Goal: Transaction & Acquisition: Download file/media

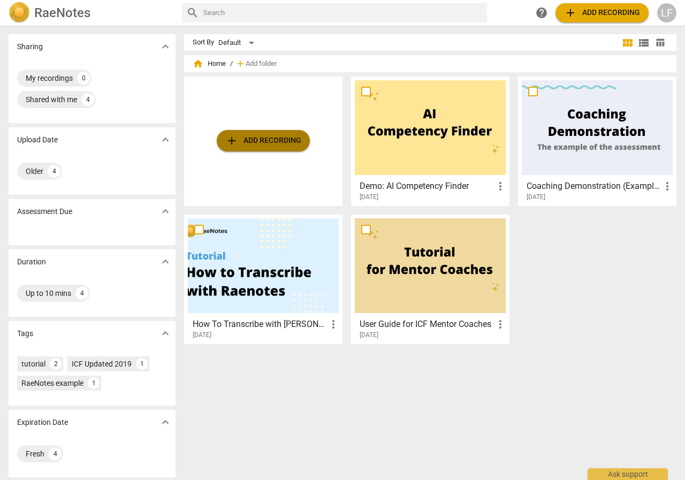
click at [265, 135] on span "add Add recording" at bounding box center [263, 140] width 76 height 13
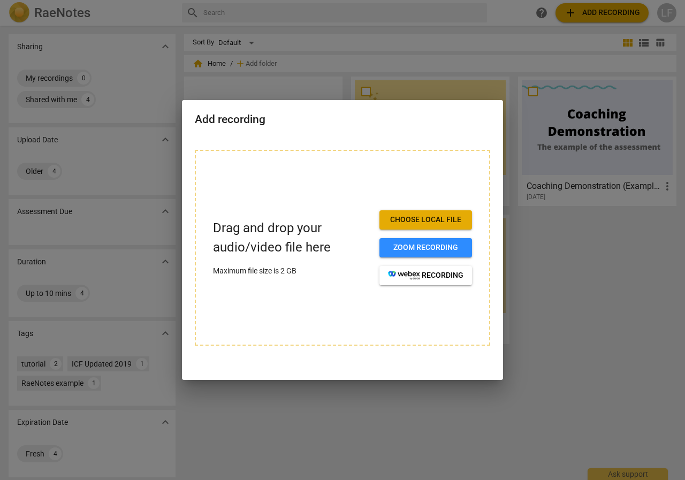
click at [430, 220] on span "Choose local file" at bounding box center [425, 220] width 75 height 11
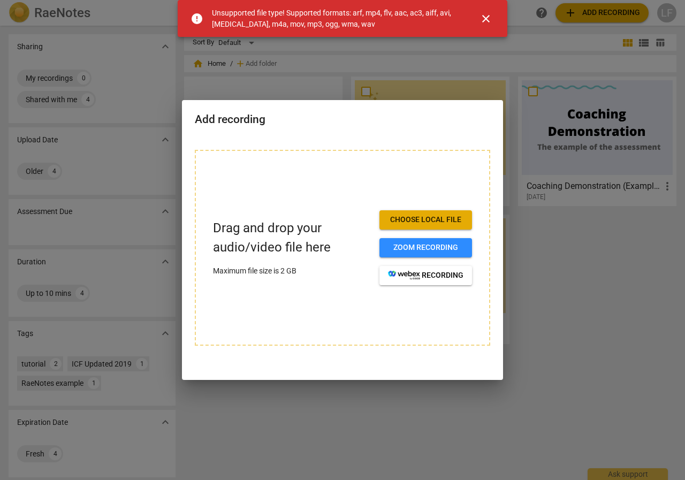
click at [484, 17] on span "close" at bounding box center [485, 18] width 13 height 13
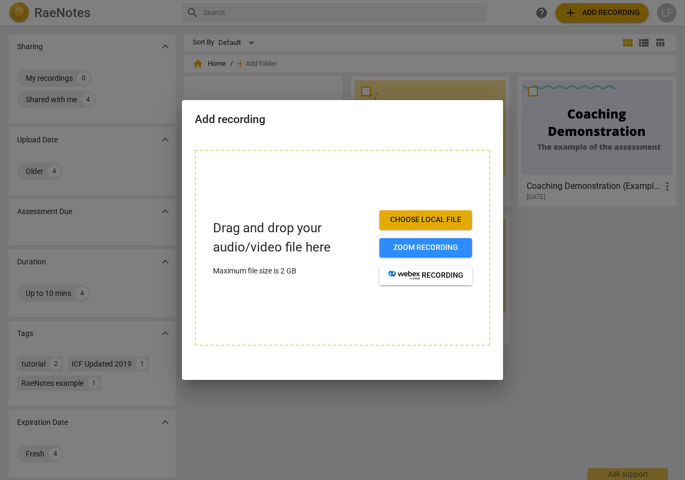
click at [569, 320] on div at bounding box center [342, 240] width 685 height 480
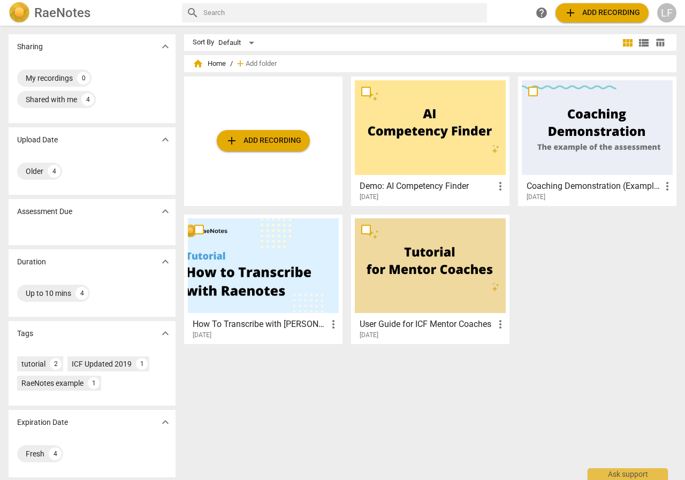
click at [220, 135] on button "add Add recording" at bounding box center [263, 140] width 93 height 21
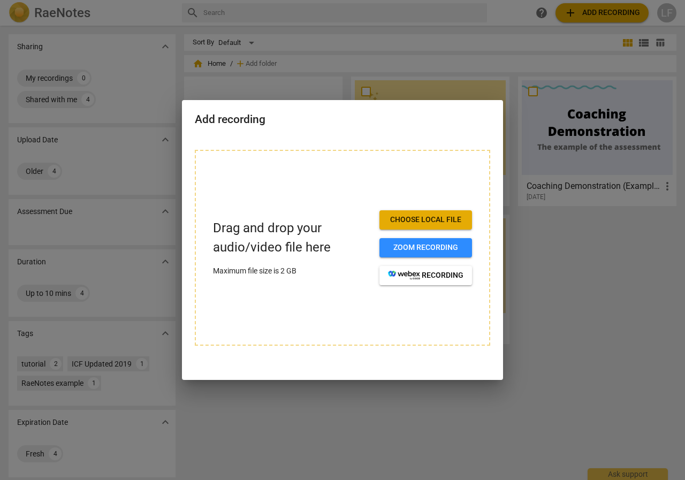
click at [404, 215] on span "Choose local file" at bounding box center [425, 220] width 75 height 11
click at [457, 156] on div "Drag and drop your audio/video file here Maximum file size is 2 GB Choose local…" at bounding box center [342, 248] width 295 height 196
click at [400, 215] on span "Choose local file" at bounding box center [425, 220] width 75 height 11
click at [435, 220] on span "Choose local file" at bounding box center [425, 220] width 75 height 11
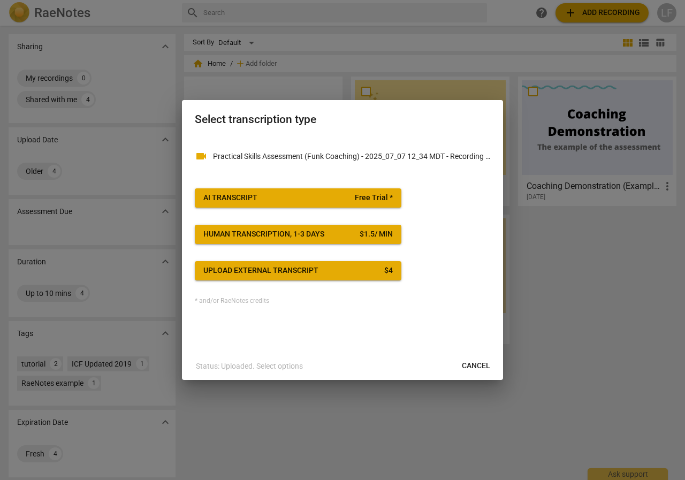
click at [260, 362] on p "Status: Uploaded. Select options" at bounding box center [249, 366] width 107 height 11
click at [288, 191] on button "AI Transcript Free Trial *" at bounding box center [298, 197] width 207 height 19
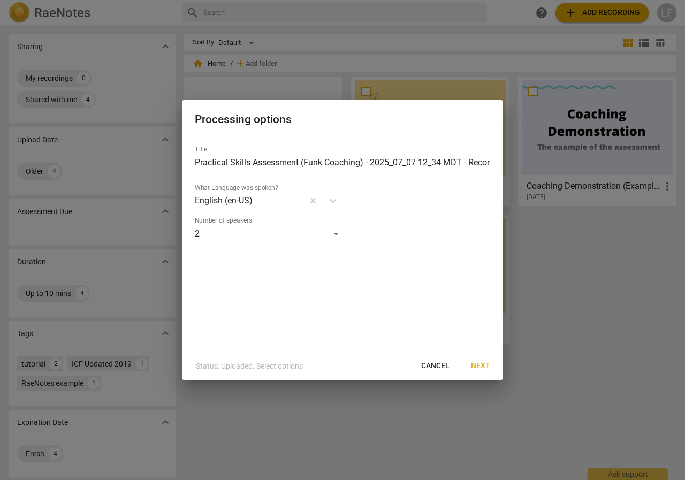
click at [478, 370] on span "Next" at bounding box center [480, 366] width 19 height 11
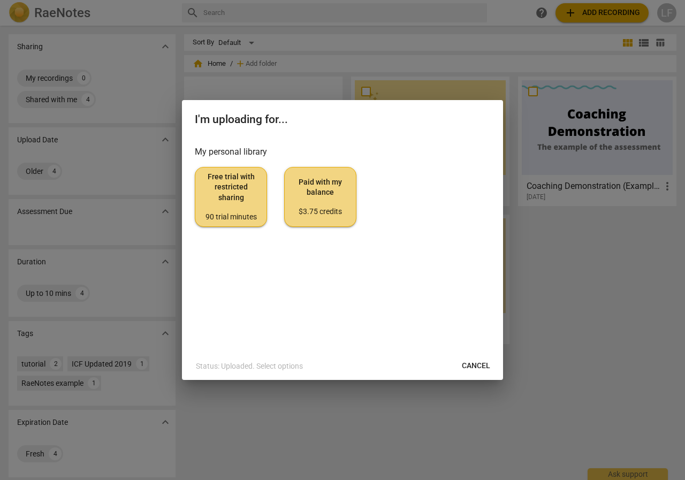
click at [267, 189] on div "Free trial with restricted sharing 90 trial minutes Paid with my balance $3.75 …" at bounding box center [342, 197] width 295 height 60
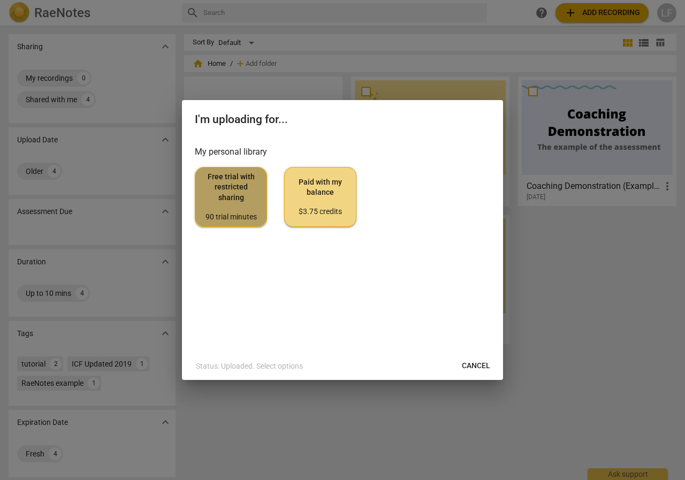
click at [266, 192] on button "Free trial with restricted sharing 90 trial minutes" at bounding box center [231, 197] width 72 height 60
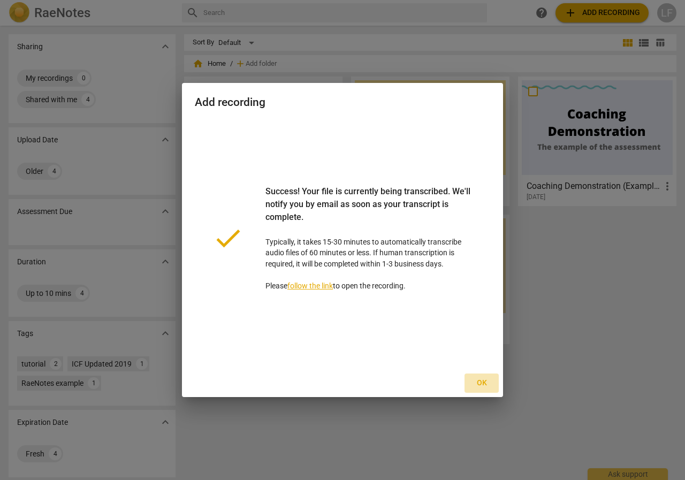
click at [490, 374] on button "Ok" at bounding box center [481, 382] width 34 height 19
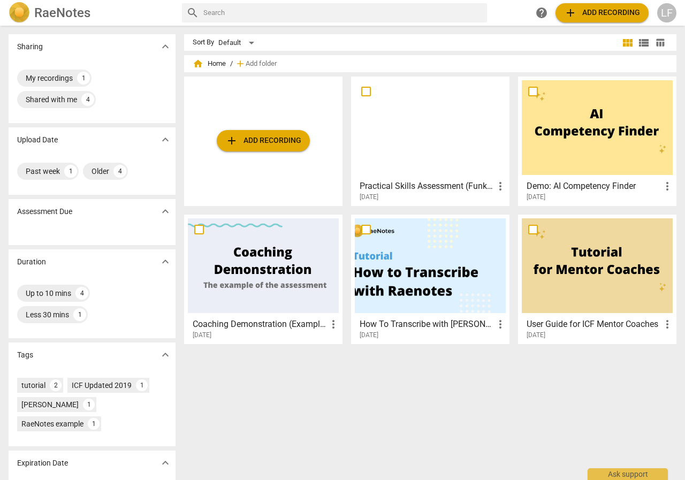
click at [225, 245] on div at bounding box center [263, 265] width 151 height 95
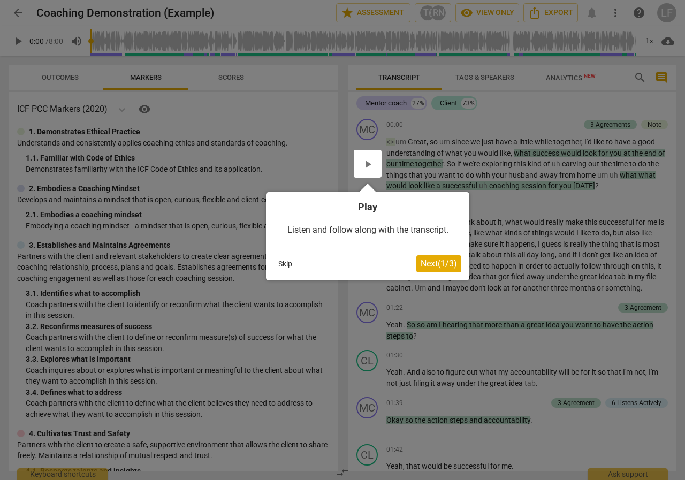
click at [293, 266] on button "Skip" at bounding box center [285, 264] width 22 height 16
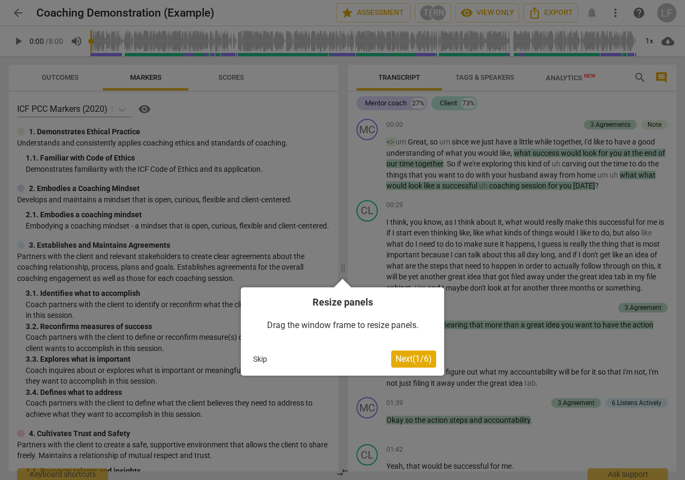
click at [263, 366] on button "Skip" at bounding box center [260, 359] width 22 height 16
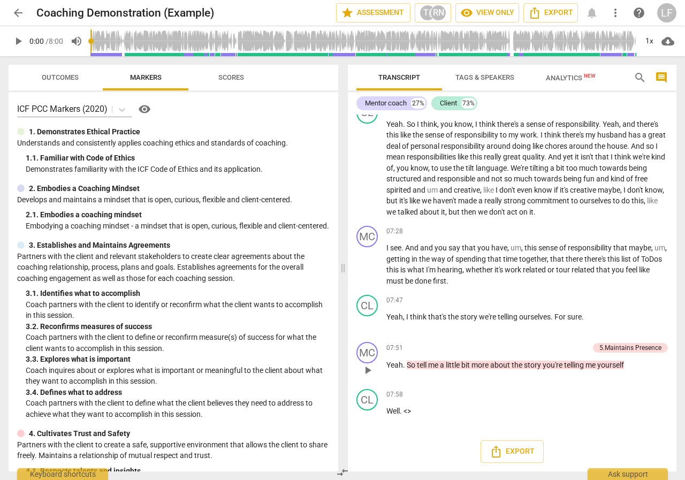
scroll to position [1503, 0]
click at [557, 9] on span "Export" at bounding box center [550, 12] width 45 height 13
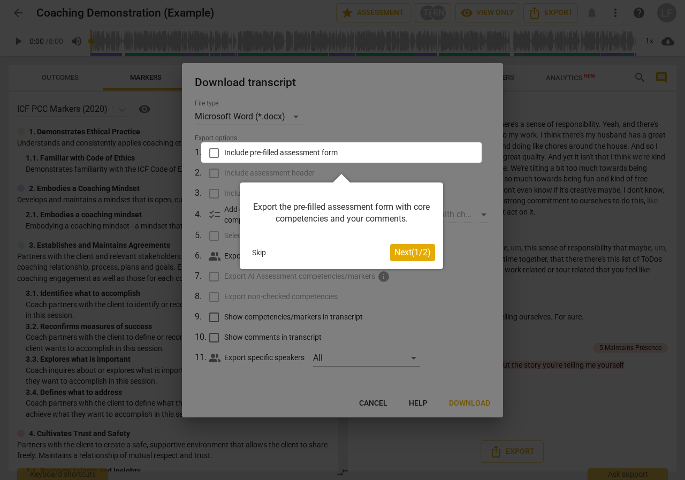
click at [391, 257] on button "Next ( 1 / 2 )" at bounding box center [412, 252] width 45 height 17
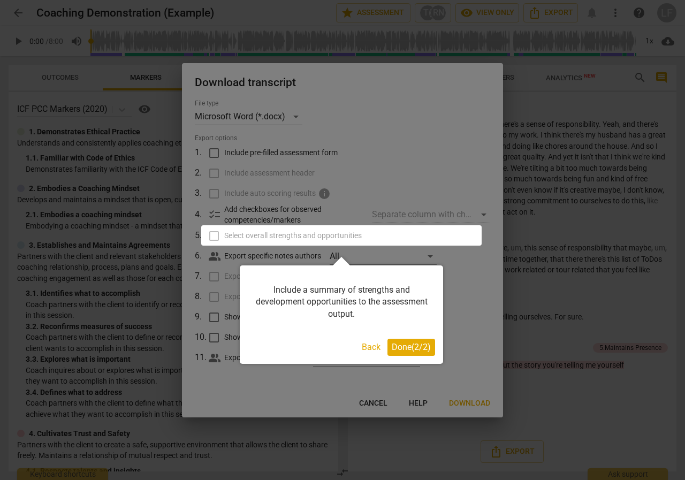
click at [416, 353] on button "Done ( 2 / 2 )" at bounding box center [411, 347] width 48 height 17
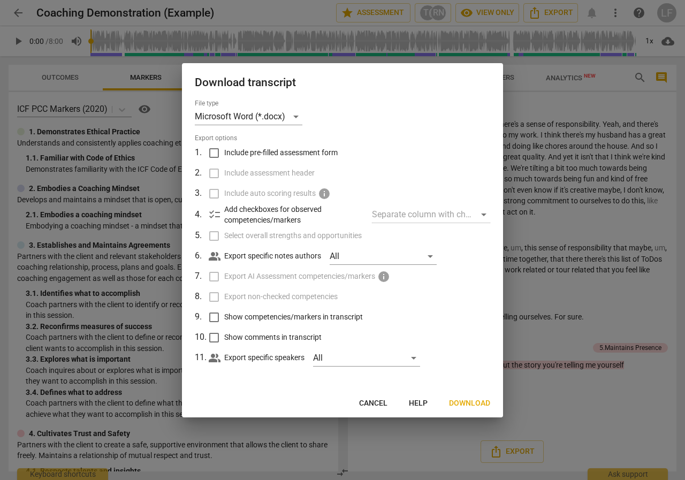
click at [386, 397] on button "Cancel" at bounding box center [372, 403] width 45 height 19
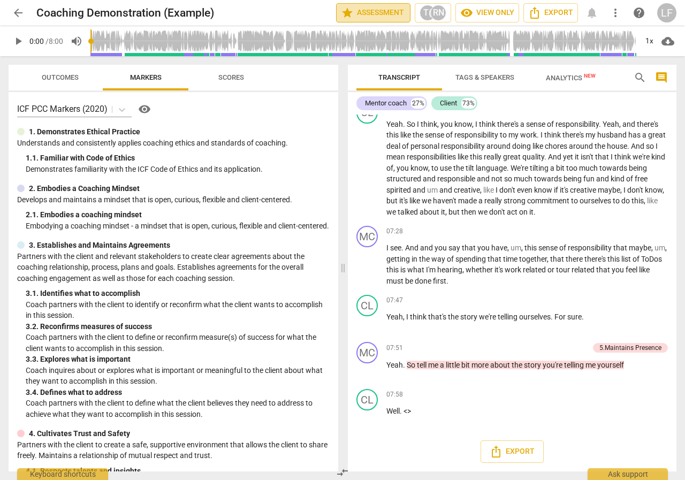
click at [380, 19] on button "star Assessment" at bounding box center [373, 12] width 74 height 19
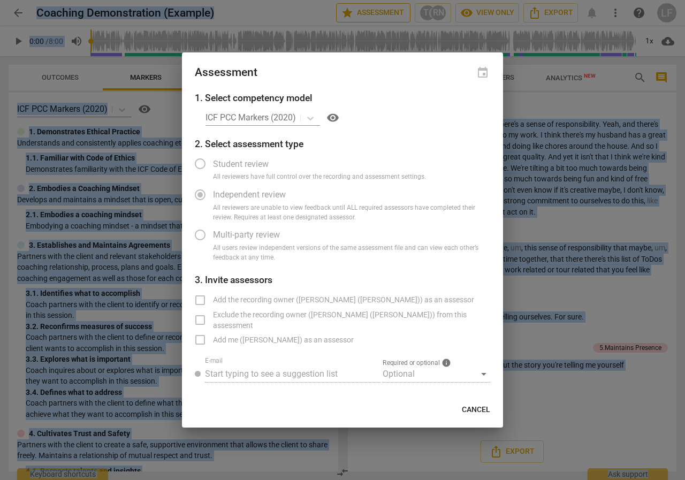
click at [380, 19] on div at bounding box center [342, 240] width 685 height 480
radio input "false"
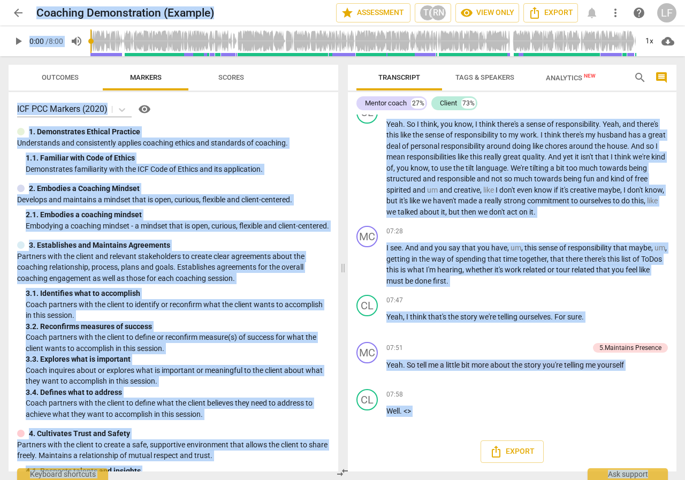
click at [380, 19] on button "star Assessment" at bounding box center [373, 12] width 74 height 19
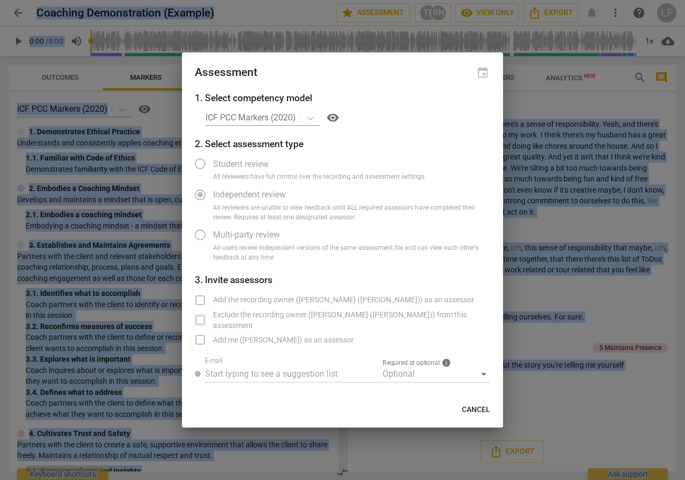
click at [467, 413] on span "Cancel" at bounding box center [476, 409] width 28 height 11
radio input "false"
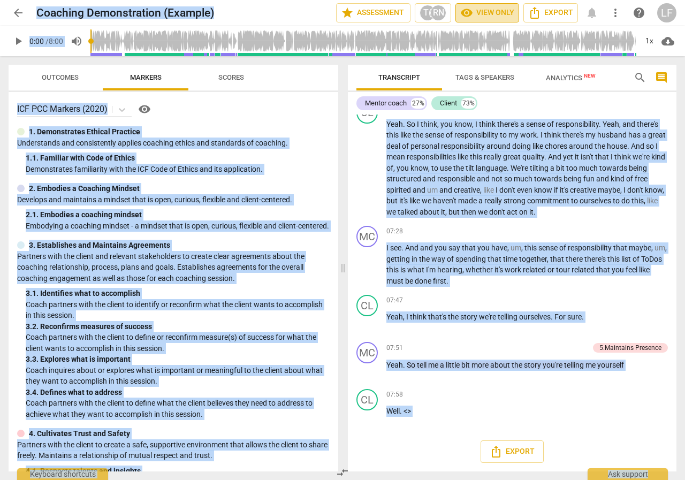
click at [470, 7] on span "visibility" at bounding box center [466, 12] width 13 height 13
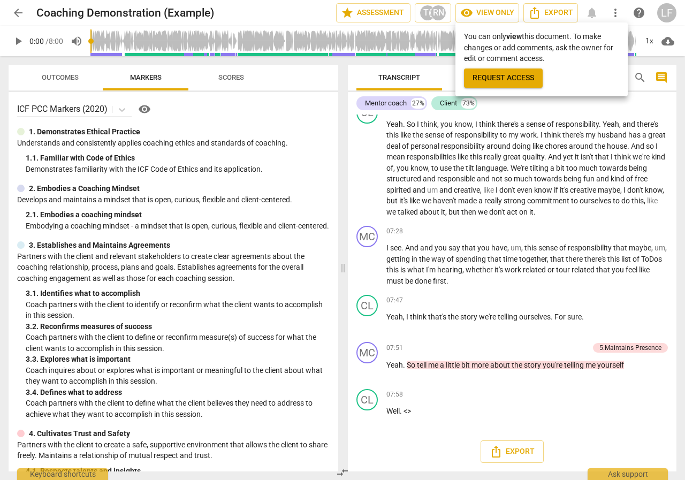
click at [552, 10] on div at bounding box center [342, 240] width 685 height 480
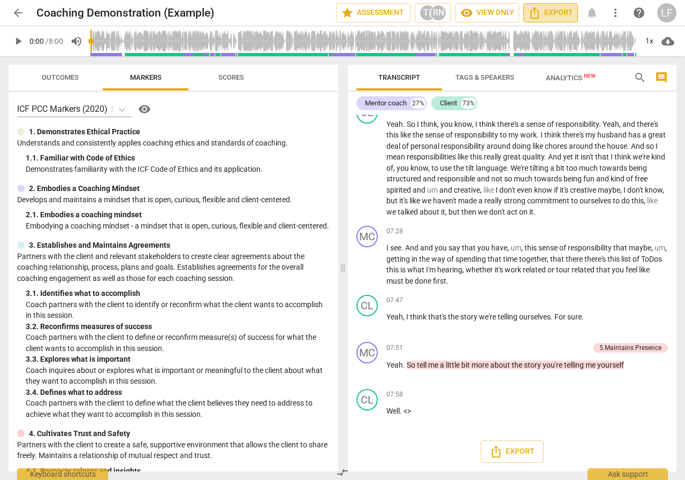
click at [551, 10] on span "Export" at bounding box center [550, 12] width 45 height 13
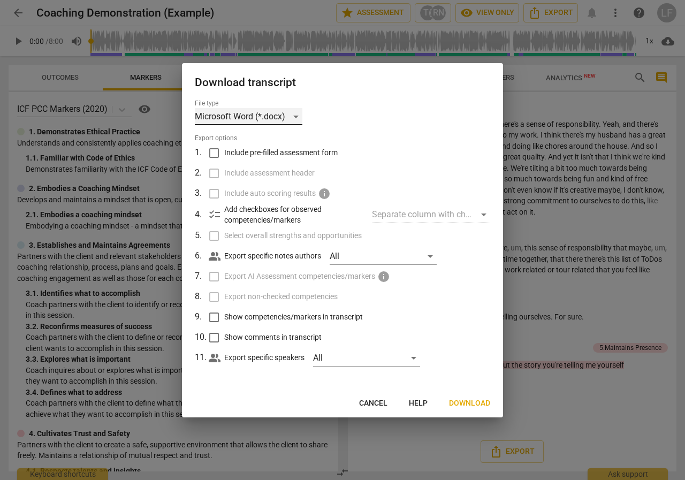
click at [262, 117] on div "Microsoft Word (*.docx)" at bounding box center [249, 116] width 108 height 17
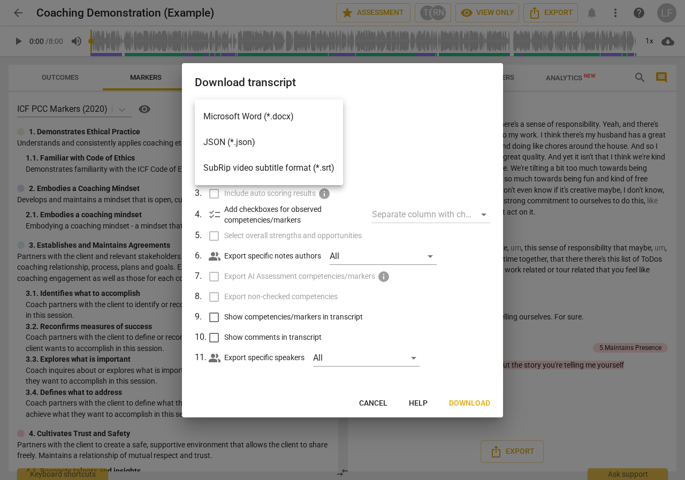
click at [259, 113] on li "Microsoft Word (*.docx)" at bounding box center [269, 117] width 148 height 26
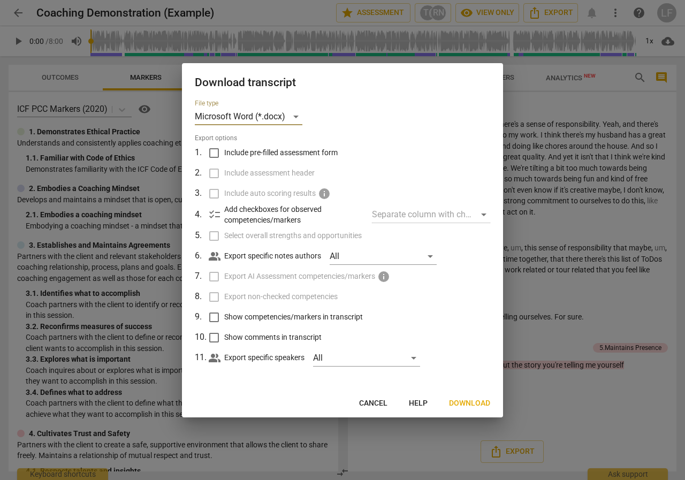
drag, startPoint x: 332, startPoint y: 91, endPoint x: 362, endPoint y: 94, distance: 30.1
click at [343, 90] on div "Download transcript" at bounding box center [342, 81] width 321 height 37
click at [367, 397] on button "Cancel" at bounding box center [372, 403] width 45 height 19
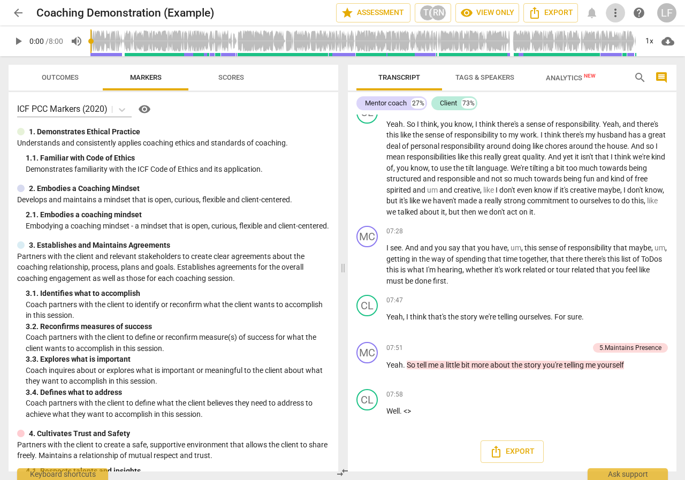
click at [612, 12] on span "more_vert" at bounding box center [615, 12] width 13 height 13
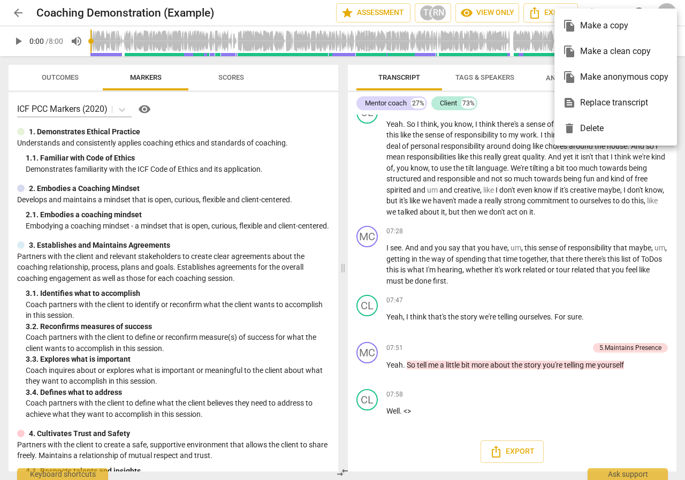
click at [466, 87] on div at bounding box center [342, 240] width 685 height 480
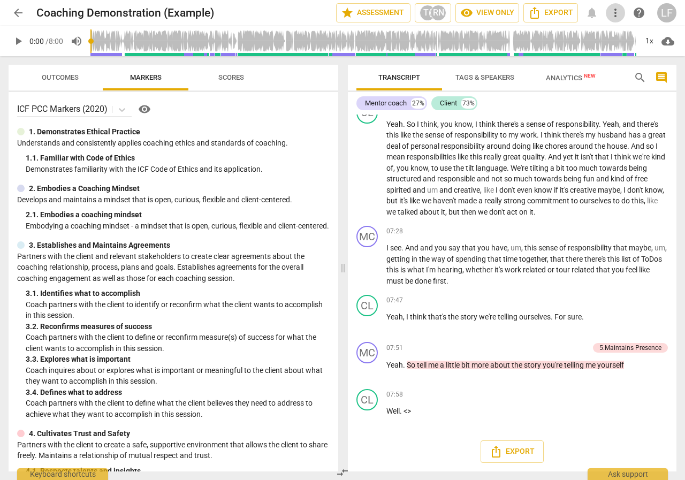
click at [608, 11] on span "more_vert" at bounding box center [615, 12] width 19 height 13
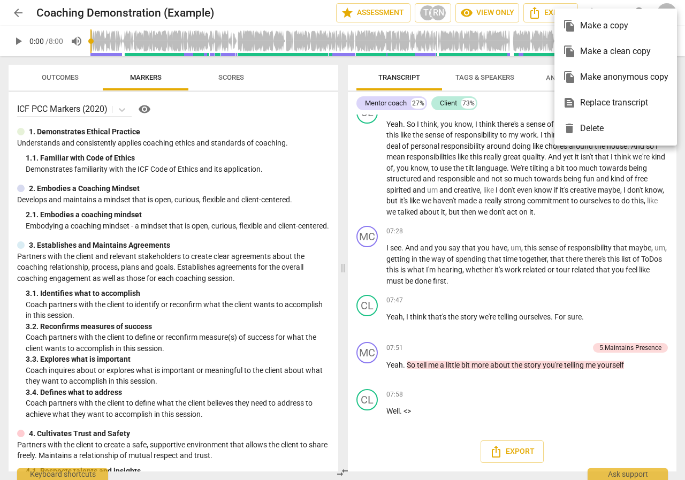
click at [533, 103] on div at bounding box center [342, 240] width 685 height 480
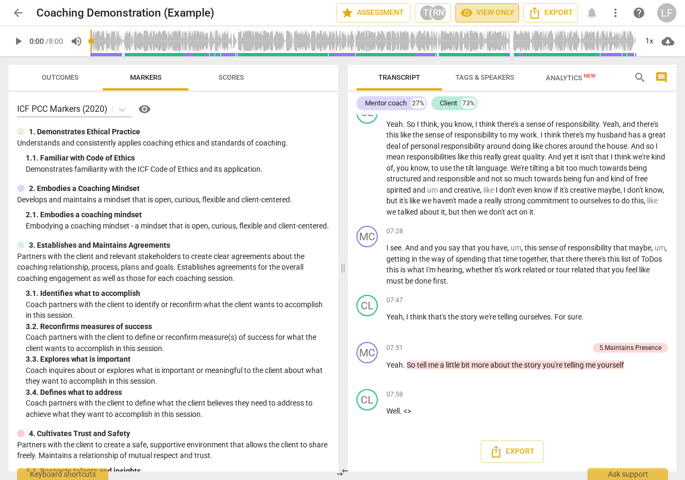
click at [518, 18] on button "visibility View only" at bounding box center [487, 12] width 64 height 19
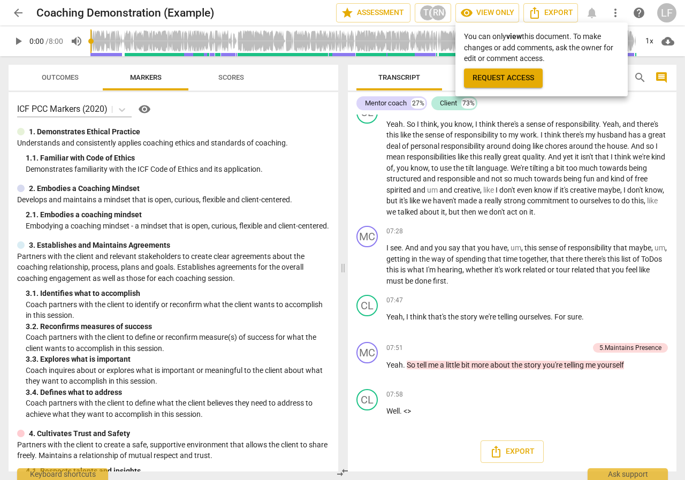
click at [537, 16] on div at bounding box center [342, 240] width 685 height 480
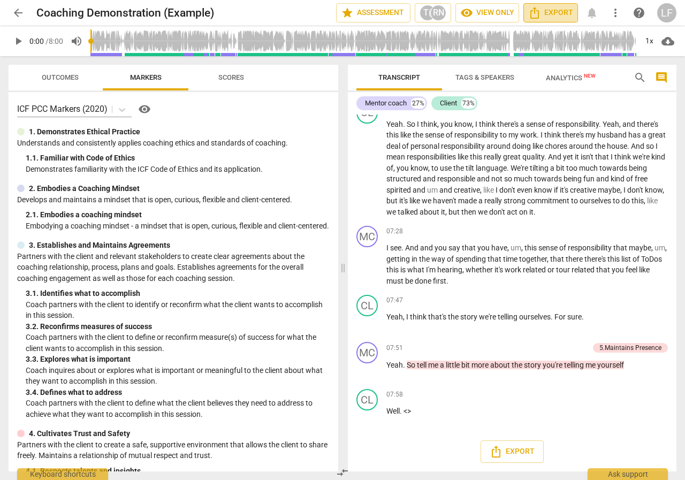
click at [552, 11] on span "Export" at bounding box center [550, 12] width 45 height 13
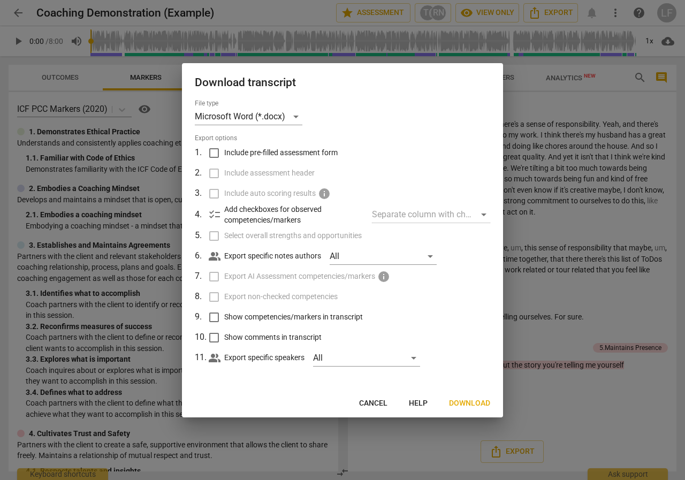
drag, startPoint x: 419, startPoint y: 86, endPoint x: 361, endPoint y: 126, distance: 70.3
click at [414, 91] on div "Download transcript" at bounding box center [342, 81] width 321 height 37
click at [273, 112] on div "Microsoft Word (*.docx)" at bounding box center [249, 116] width 108 height 17
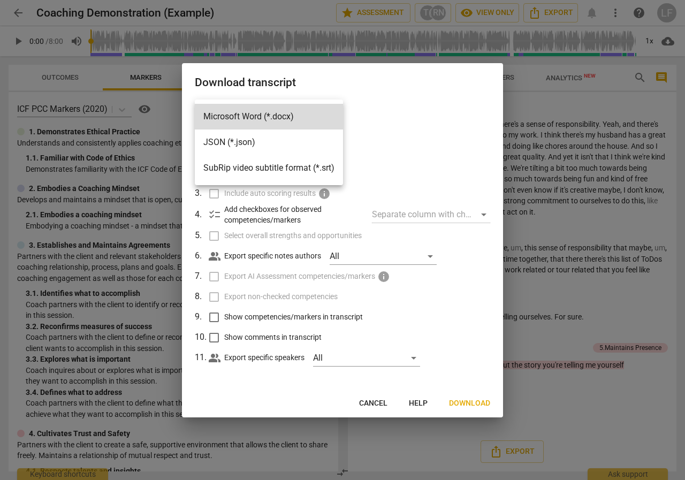
click at [274, 112] on li "Microsoft Word (*.docx)" at bounding box center [269, 117] width 148 height 26
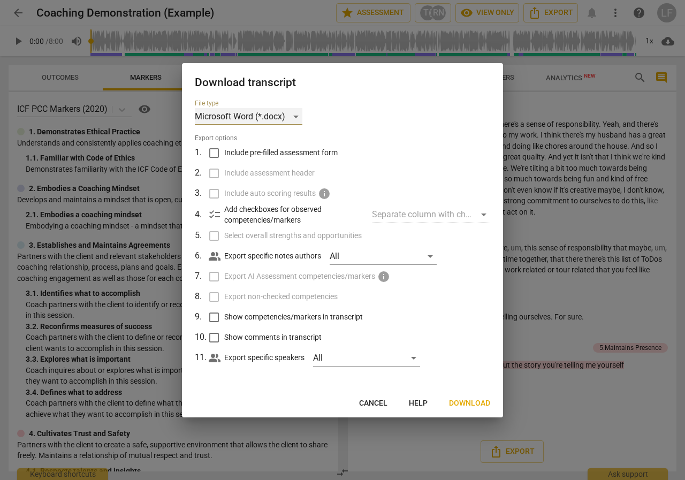
click at [274, 112] on div "Microsoft Word (*.docx)" at bounding box center [249, 116] width 108 height 17
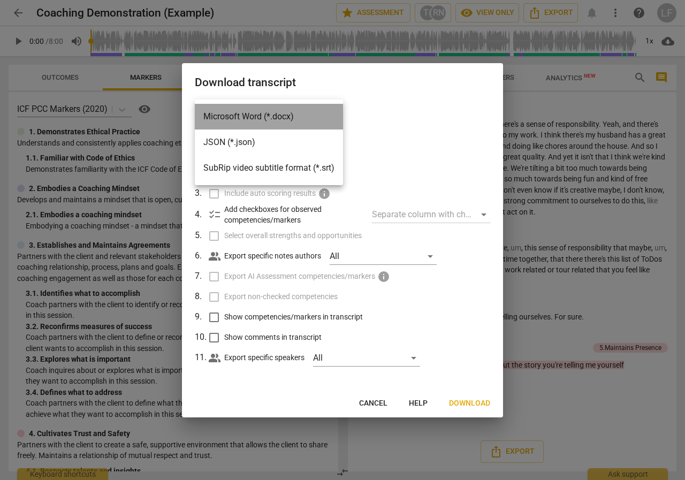
click at [274, 112] on li "Microsoft Word (*.docx)" at bounding box center [269, 117] width 148 height 26
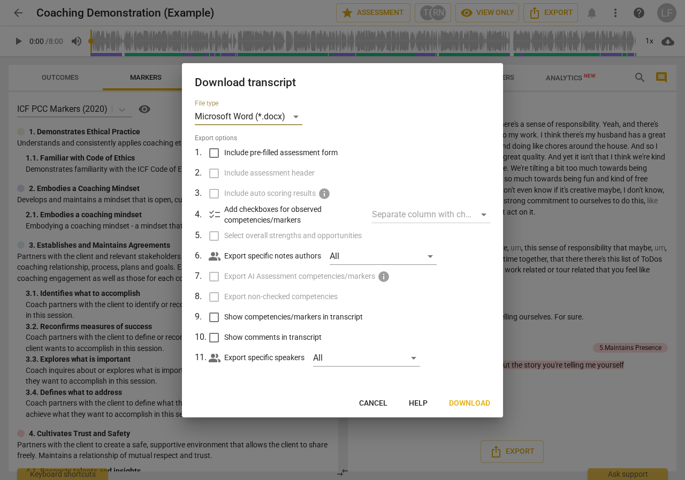
click at [482, 394] on button "Download" at bounding box center [469, 403] width 58 height 19
